Goal: Information Seeking & Learning: Check status

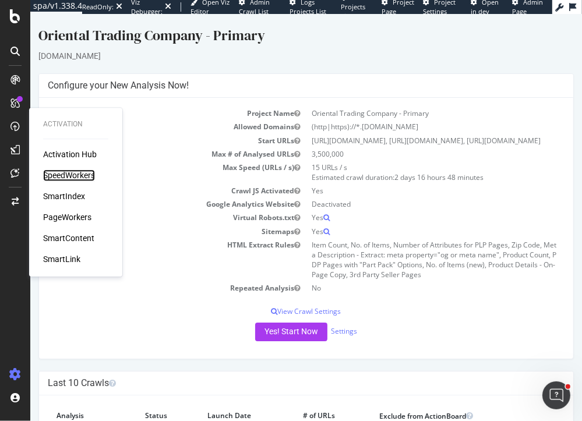
click at [66, 175] on div "SpeedWorkers" at bounding box center [69, 175] width 52 height 12
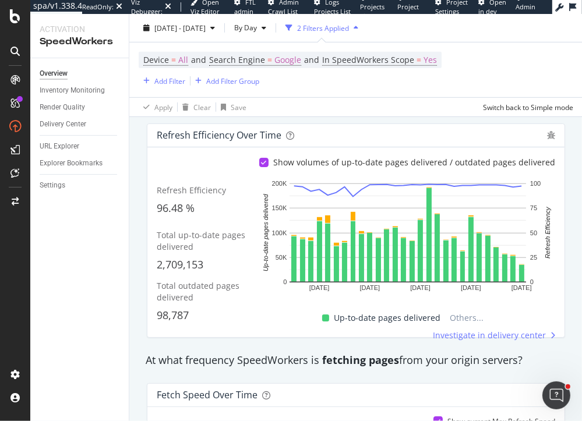
scroll to position [468, 0]
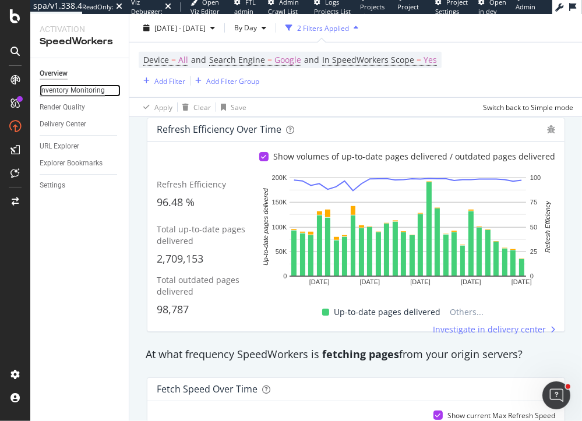
click at [66, 94] on div "Inventory Monitoring" at bounding box center [72, 90] width 65 height 12
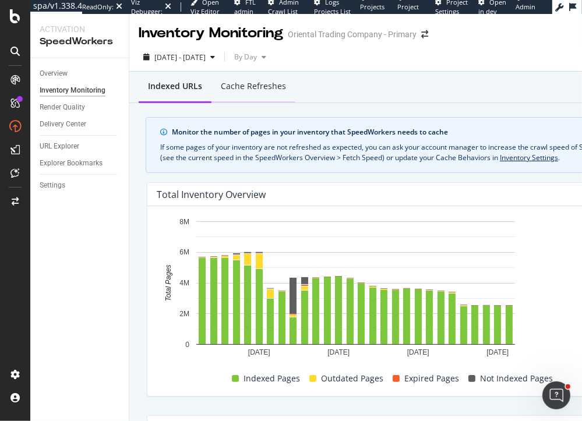
click at [244, 86] on div "Cache refreshes" at bounding box center [253, 86] width 65 height 12
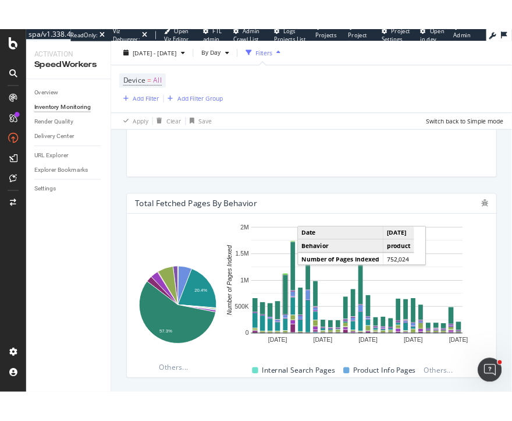
scroll to position [390, 0]
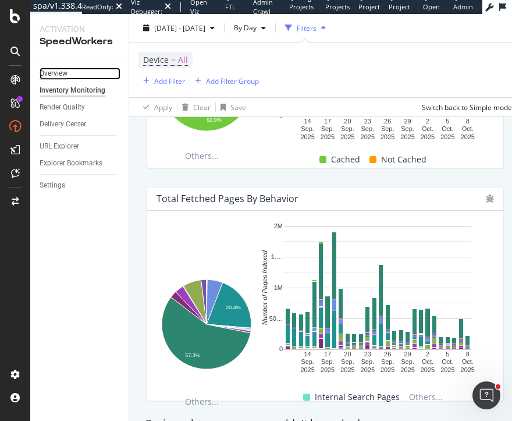
click at [58, 69] on div "Overview" at bounding box center [54, 74] width 28 height 12
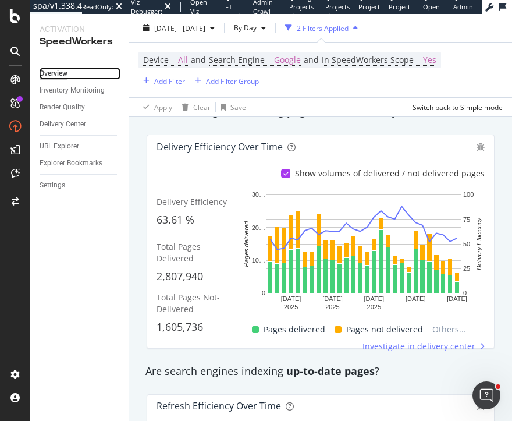
scroll to position [189, 0]
